Goal: Task Accomplishment & Management: Manage account settings

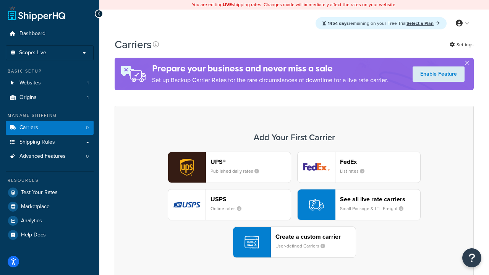
click at [294, 205] on div "UPS® Published daily rates FedEx List rates USPS Online rates See all live rate…" at bounding box center [294, 205] width 343 height 106
click at [380, 162] on header "FedEx" at bounding box center [380, 161] width 80 height 7
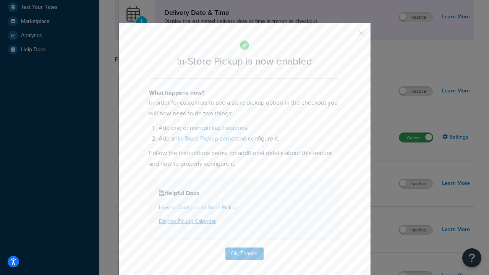
scroll to position [214, 0]
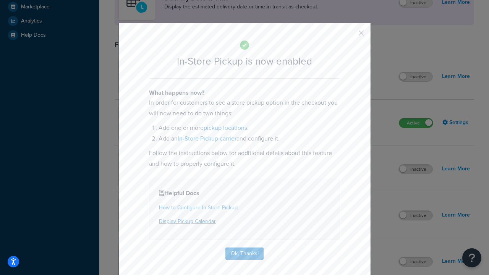
click at [350, 36] on button "button" at bounding box center [350, 36] width 2 height 2
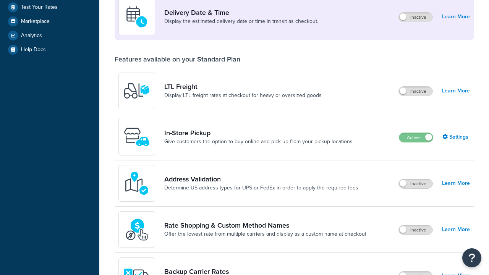
scroll to position [185, 0]
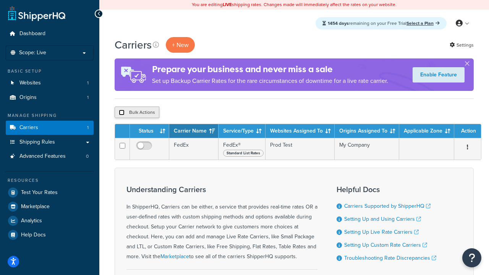
click at [122, 113] on input "checkbox" at bounding box center [122, 113] width 6 height 6
checkbox input "true"
click at [206, 113] on button "Delete" at bounding box center [204, 112] width 26 height 11
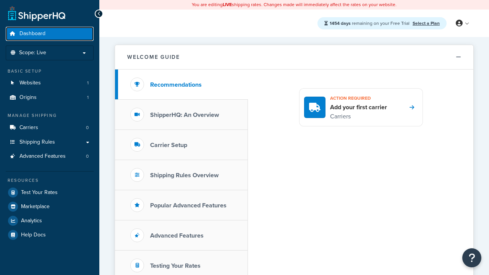
click at [32, 34] on span "Dashboard" at bounding box center [32, 34] width 26 height 6
